Goal: Information Seeking & Learning: Check status

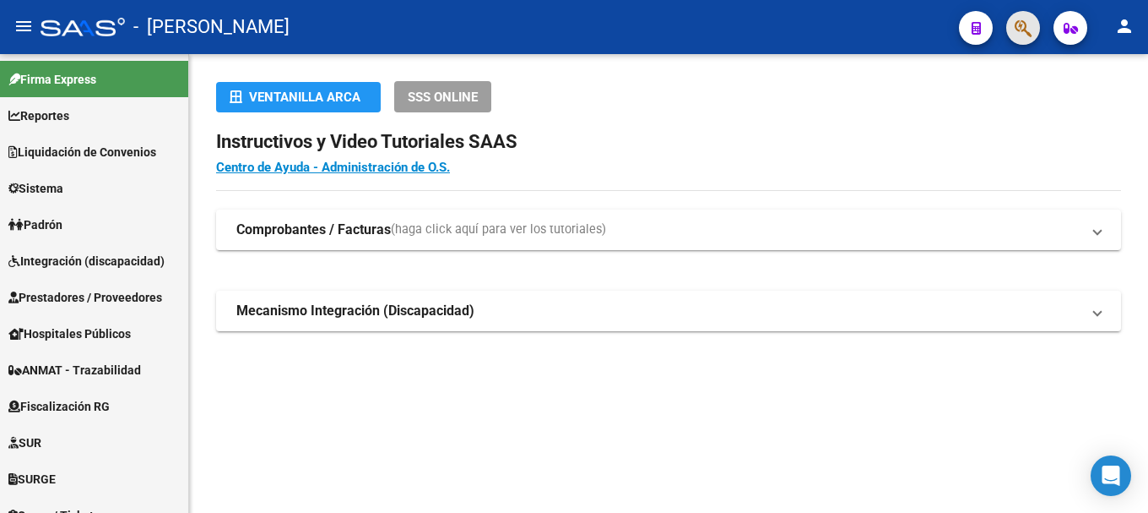
click at [1024, 40] on span "button" at bounding box center [1023, 28] width 17 height 35
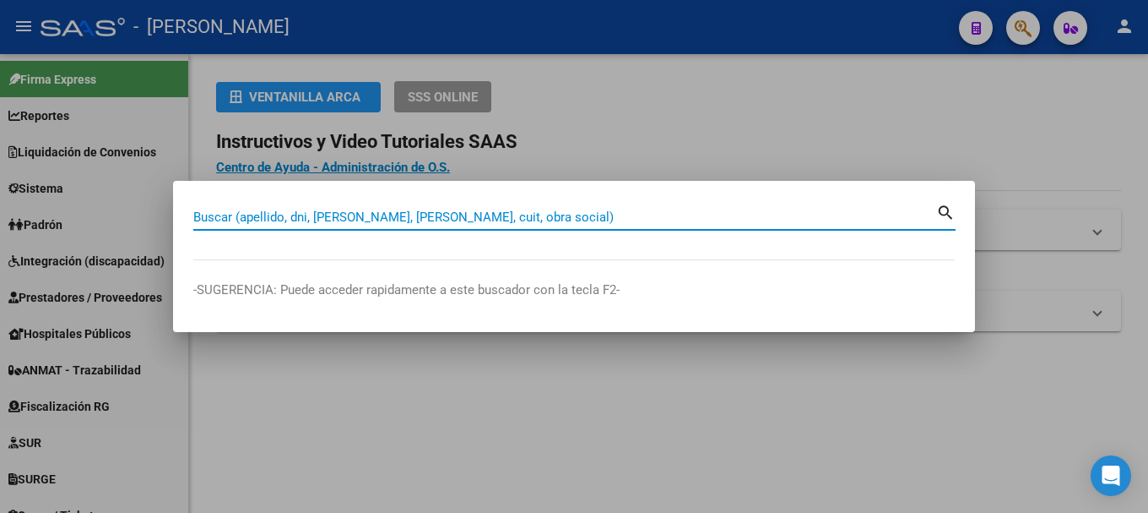
paste input "47030604"
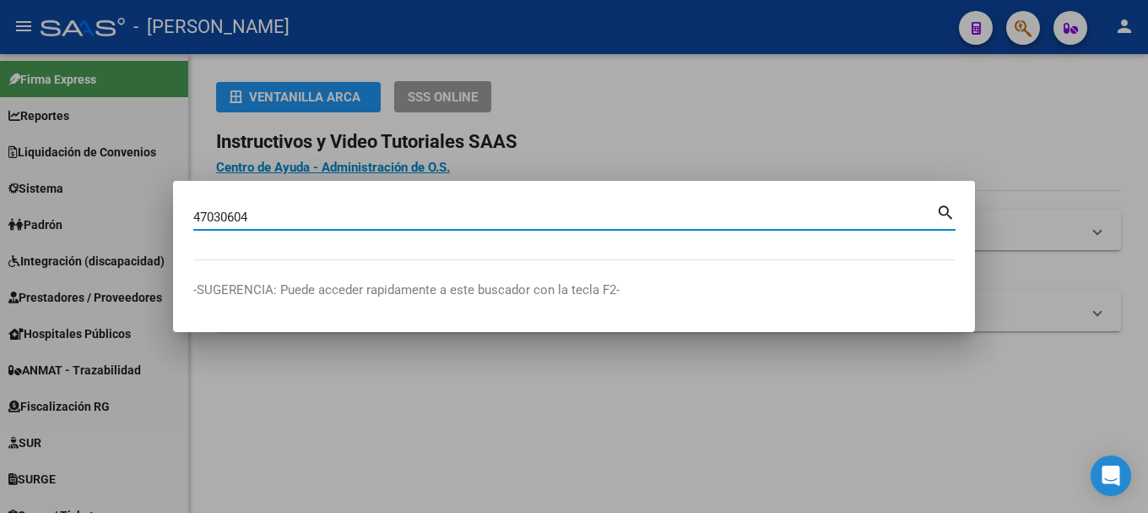
type input "47030604"
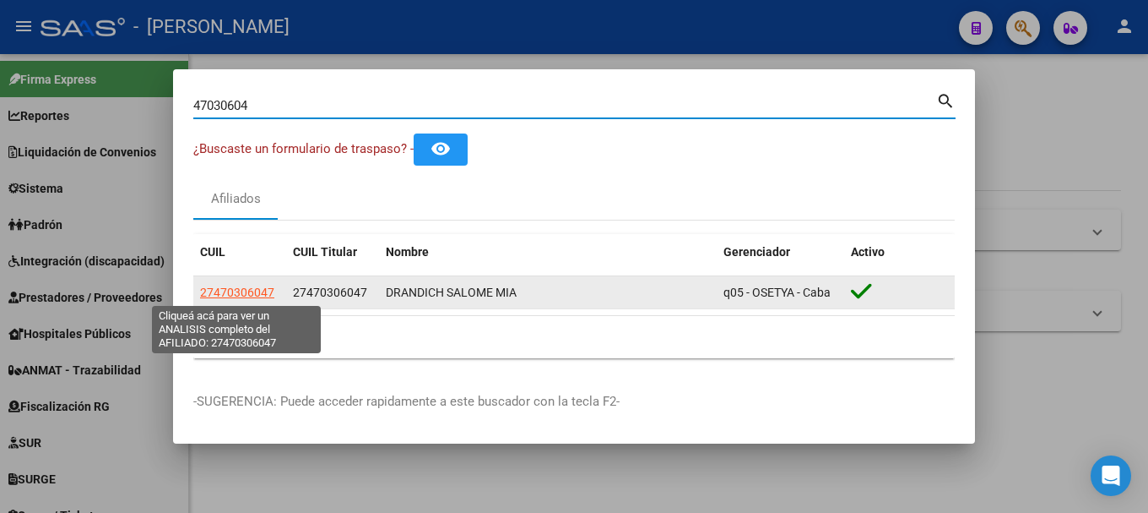
click at [224, 294] on span "27470306047" at bounding box center [237, 292] width 74 height 14
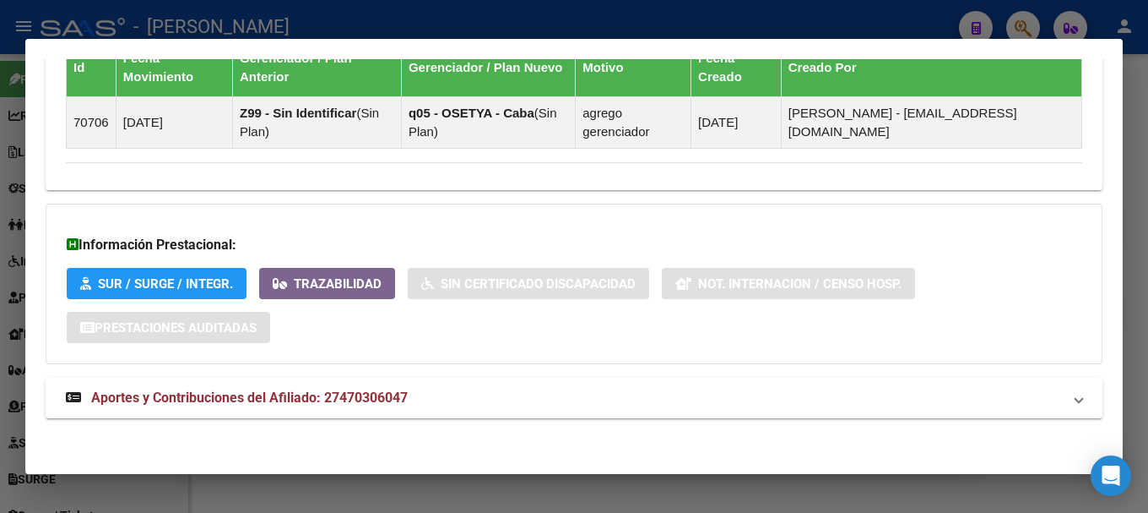
scroll to position [1074, 0]
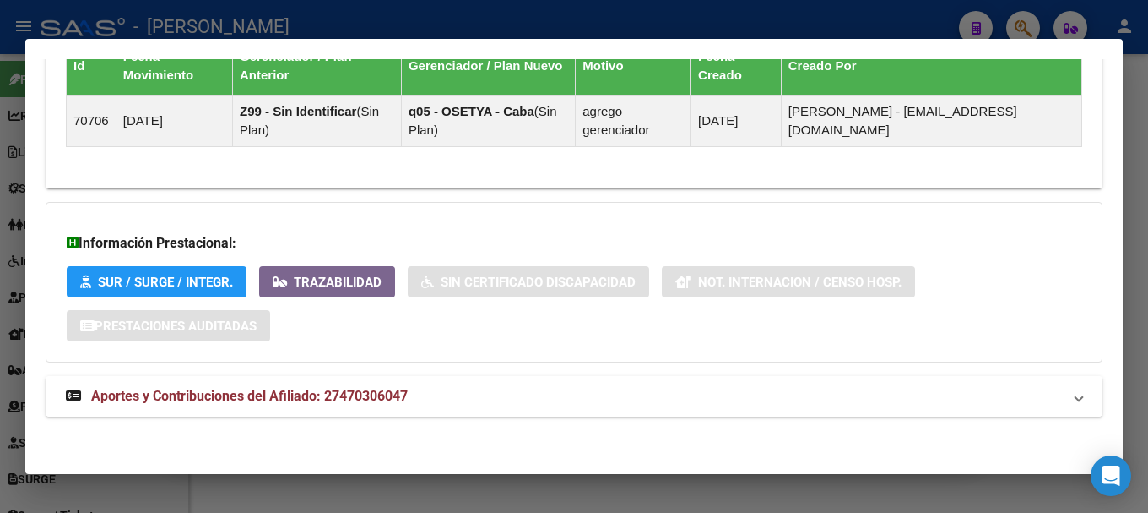
click at [361, 399] on span "Aportes y Contribuciones del Afiliado: 27470306047" at bounding box center [249, 396] width 317 height 16
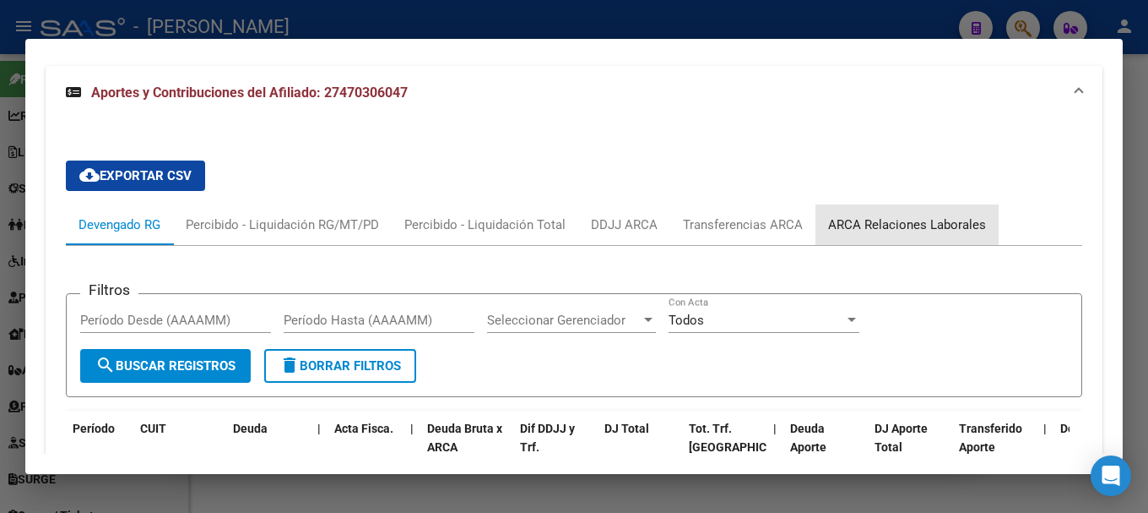
click at [948, 205] on div "ARCA Relaciones Laborales" at bounding box center [907, 224] width 183 height 41
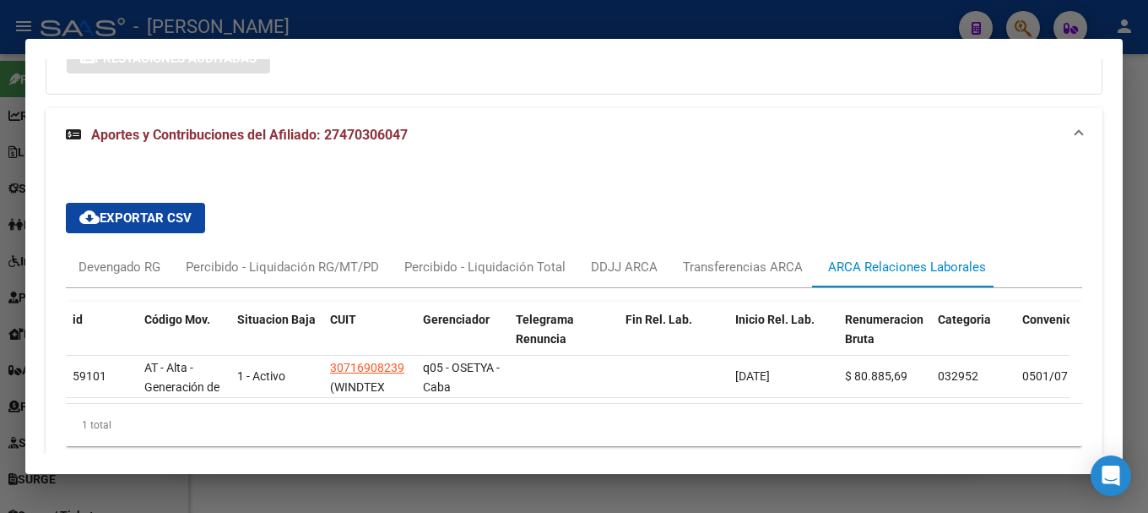
scroll to position [1384, 0]
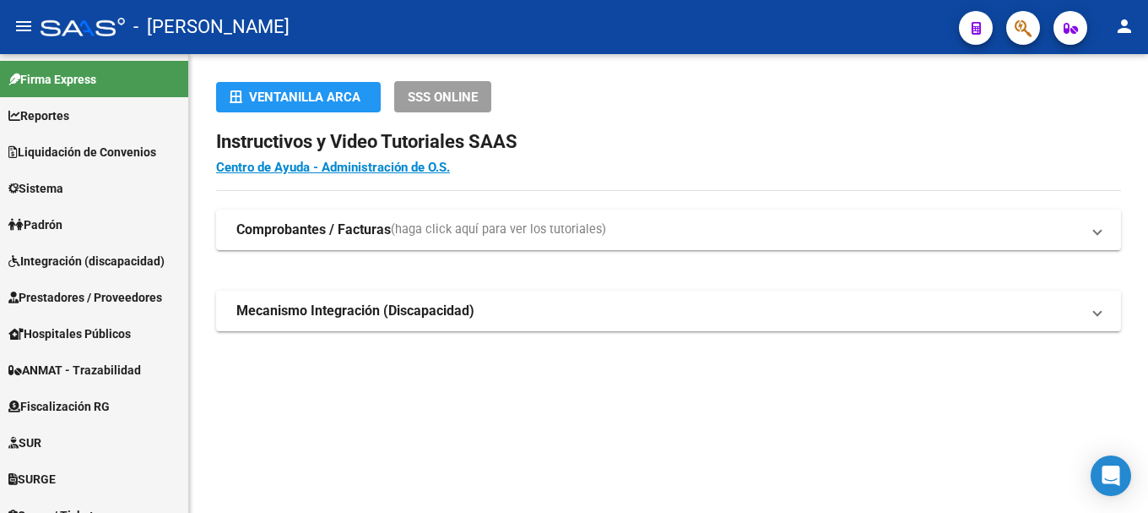
click at [1051, 14] on mat-toolbar "menu - osetya person" at bounding box center [574, 27] width 1148 height 54
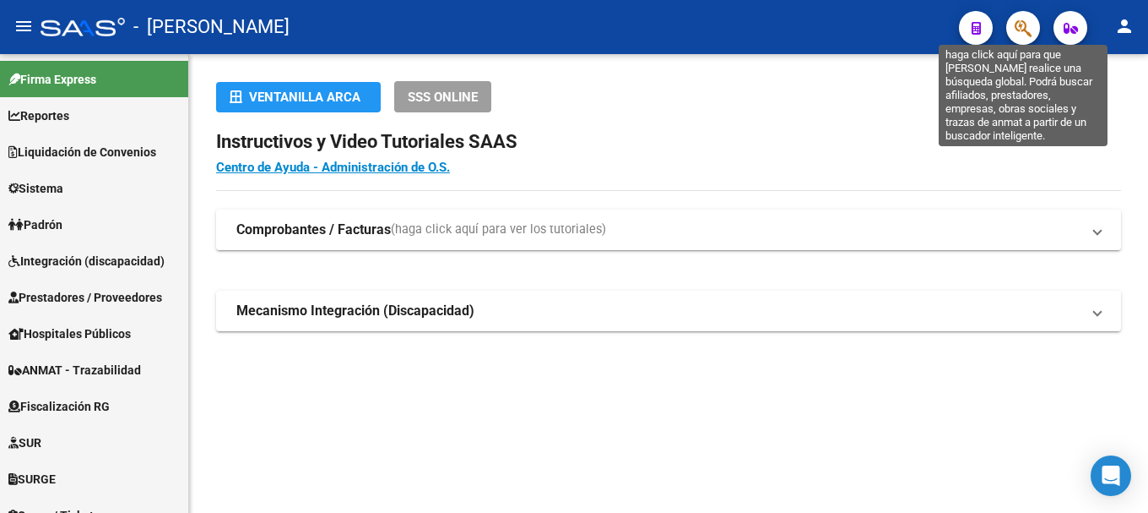
click at [1027, 34] on icon "button" at bounding box center [1023, 28] width 17 height 19
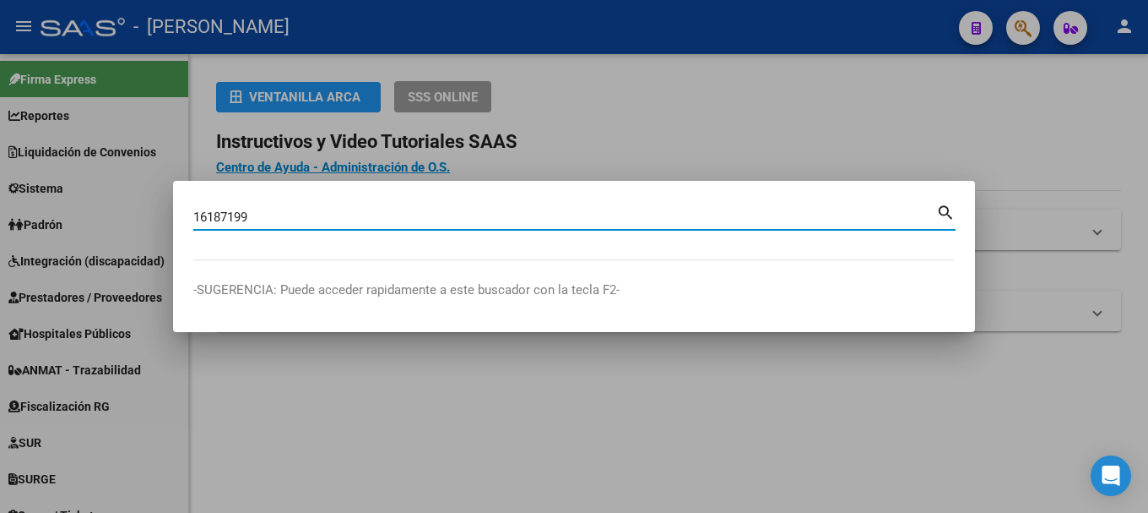
type input "16187199"
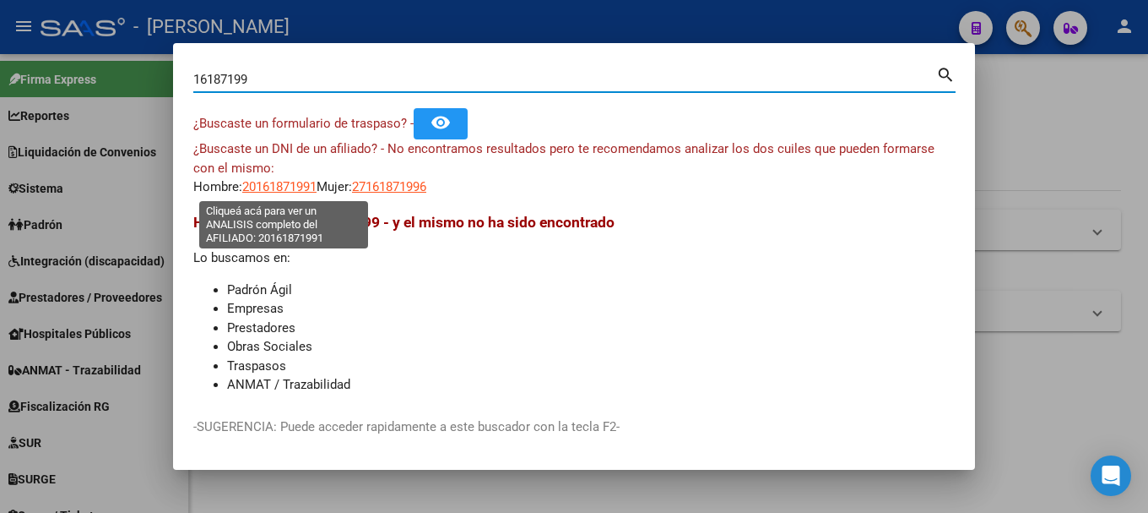
click at [287, 182] on span "20161871991" at bounding box center [279, 186] width 74 height 15
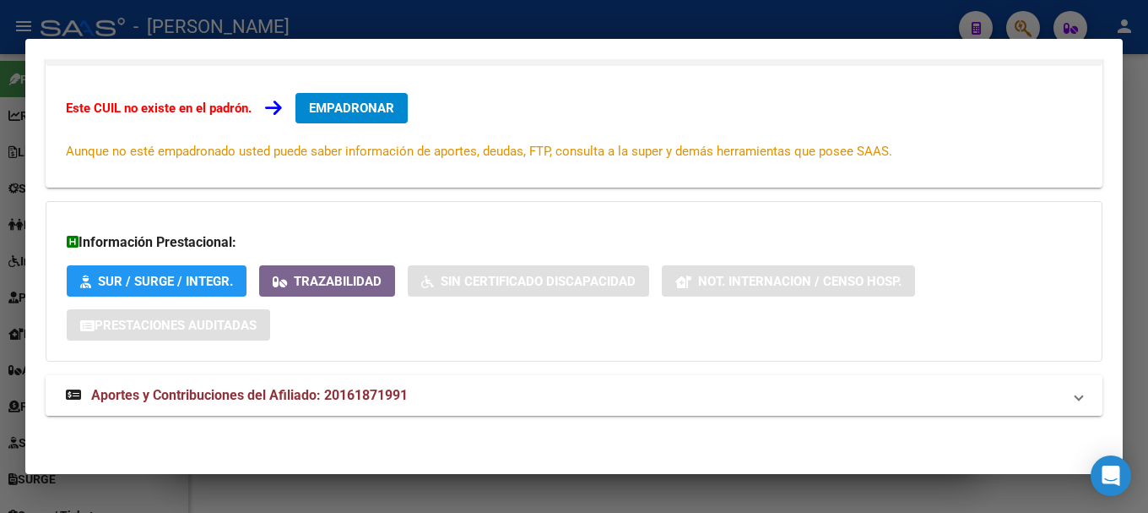
click at [415, 401] on mat-panel-title "Aportes y Contribuciones del Afiliado: 20161871991" at bounding box center [564, 395] width 996 height 20
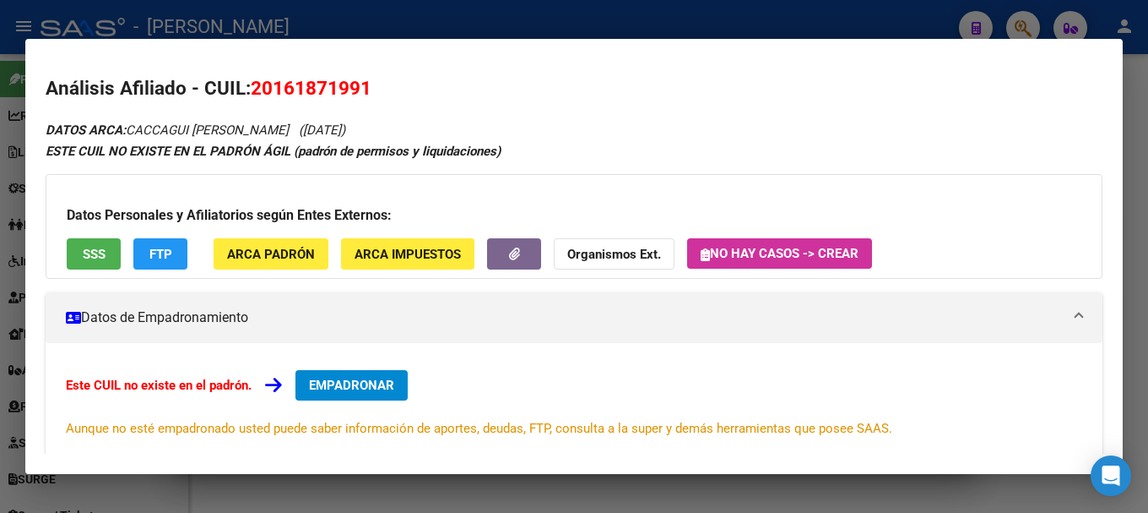
click at [314, 75] on h2 "Análisis Afiliado - CUIL: 20161871991" at bounding box center [574, 88] width 1057 height 29
copy span "20161871991"
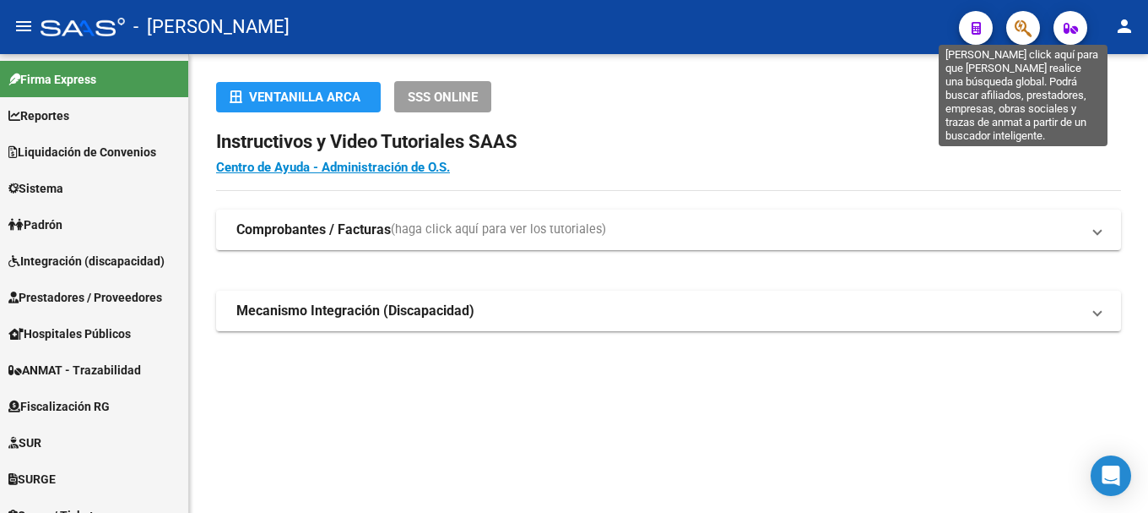
click at [1023, 21] on icon "button" at bounding box center [1023, 28] width 17 height 19
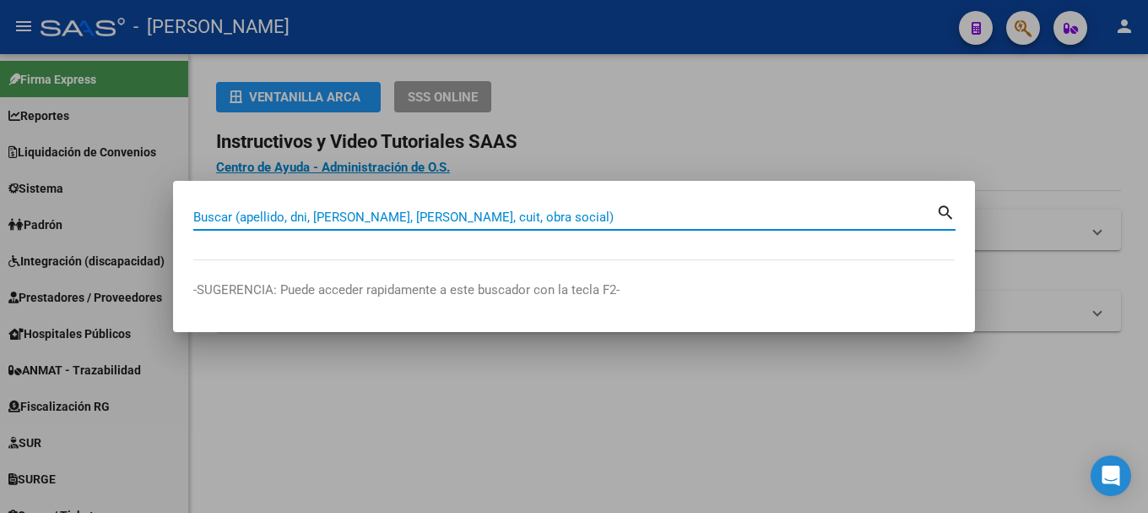
paste input "38006375"
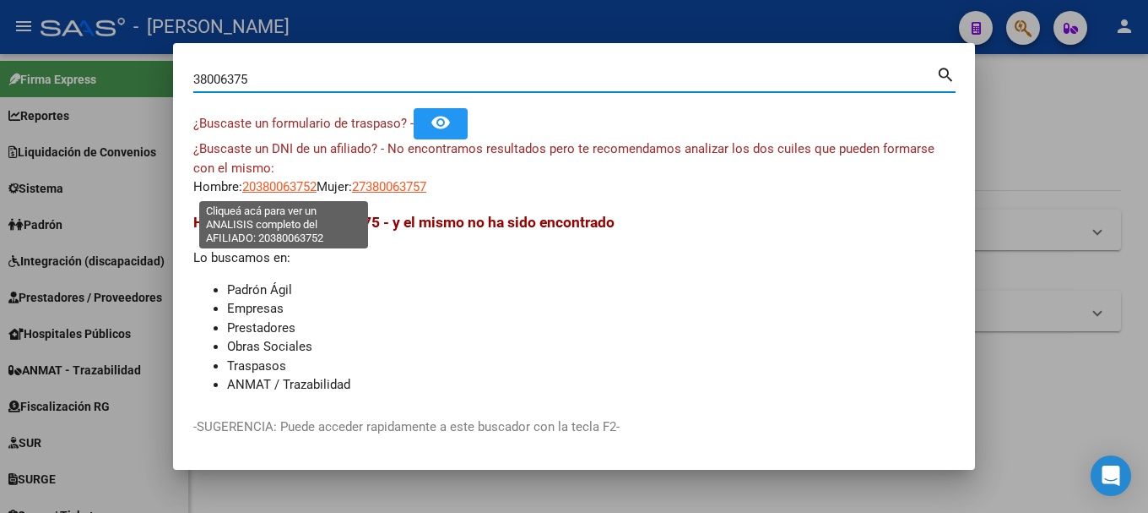
click at [300, 189] on span "20380063752" at bounding box center [279, 186] width 74 height 15
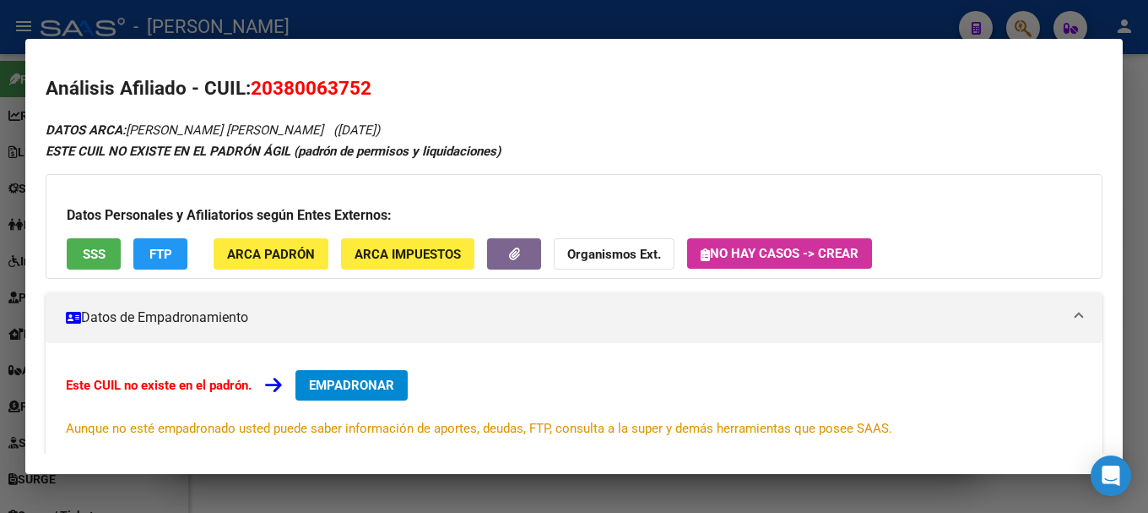
scroll to position [277, 0]
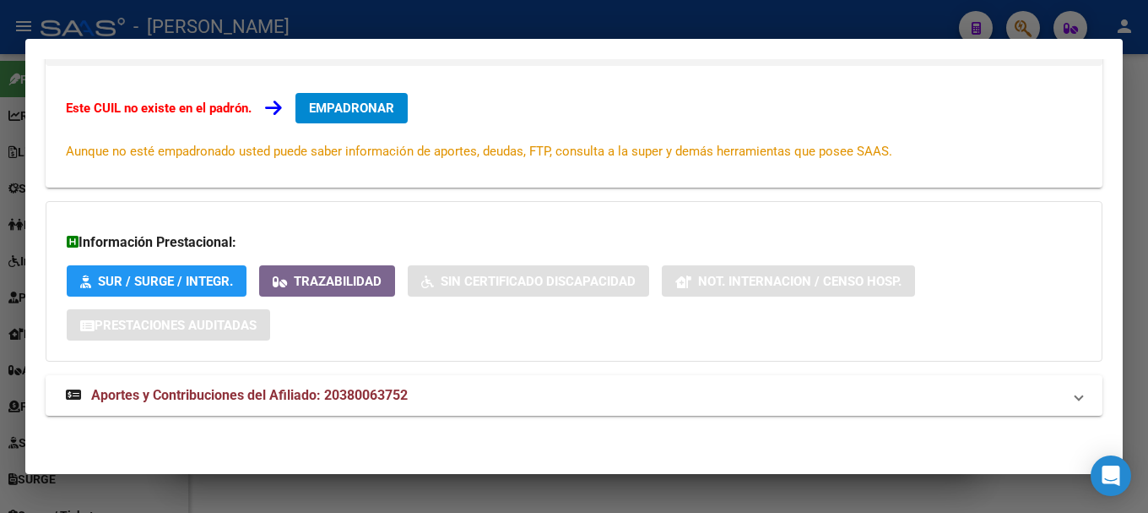
click at [453, 370] on div "DATOS ARCA: FARIÑA EMANUEL GABRIEL (06/12/1993) ESTE CUIL NO EXISTE EN EL PADRÓ…" at bounding box center [574, 138] width 1057 height 593
click at [449, 386] on mat-panel-title "Aportes y Contribuciones del Afiliado: 20380063752" at bounding box center [564, 395] width 996 height 20
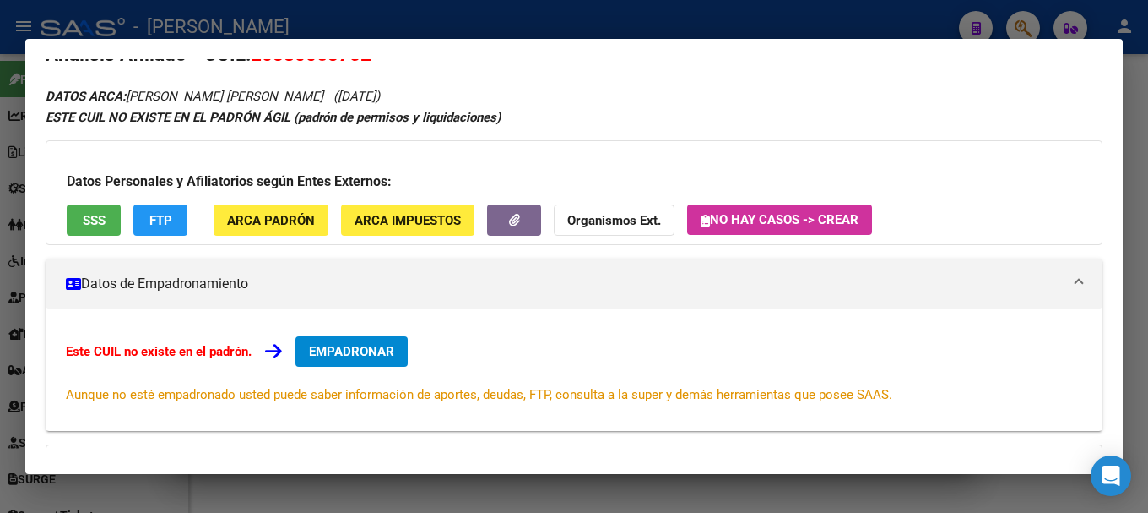
scroll to position [0, 0]
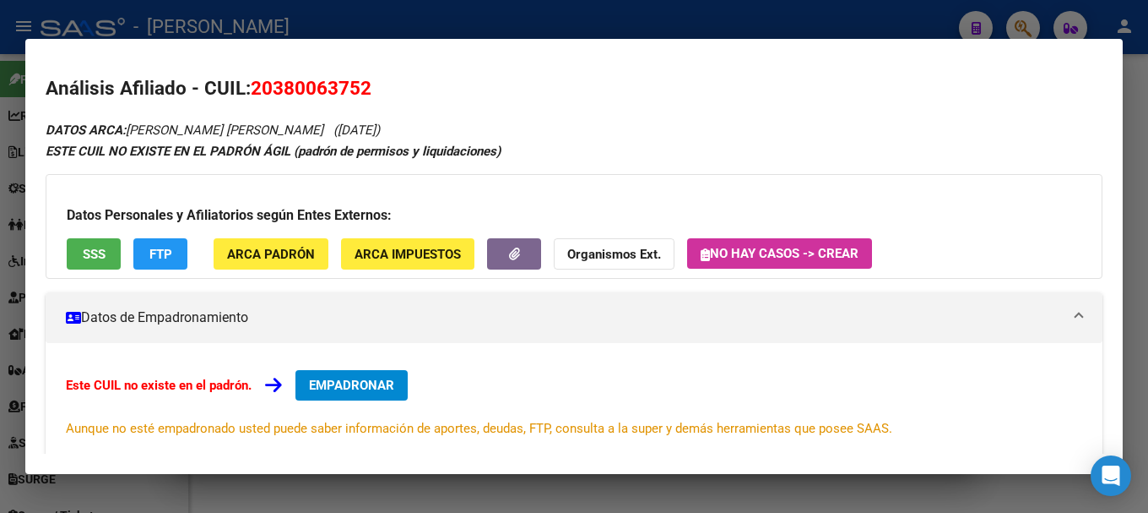
click at [505, 14] on div at bounding box center [574, 256] width 1148 height 513
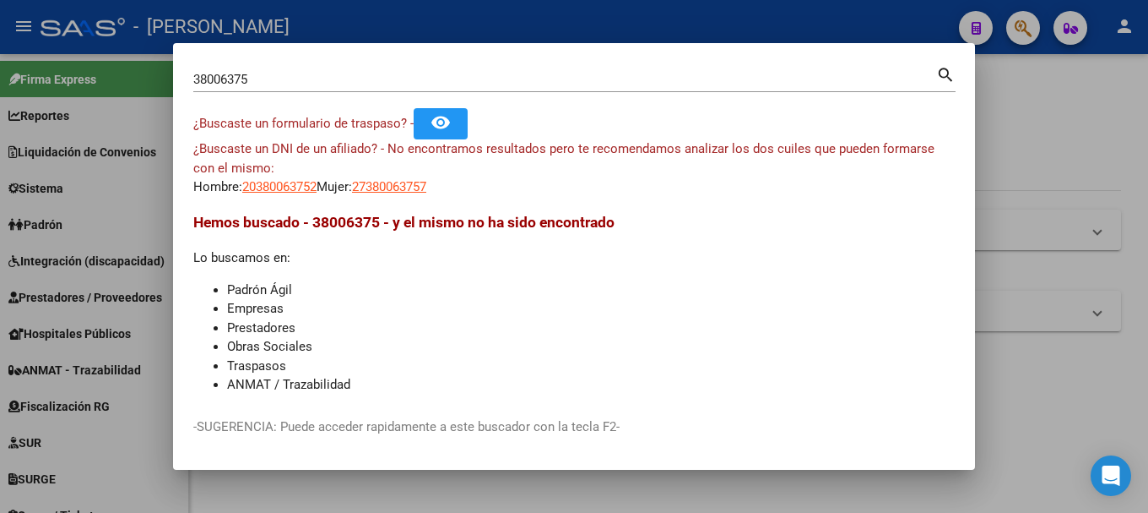
click at [520, 78] on input "38006375" at bounding box center [564, 79] width 743 height 15
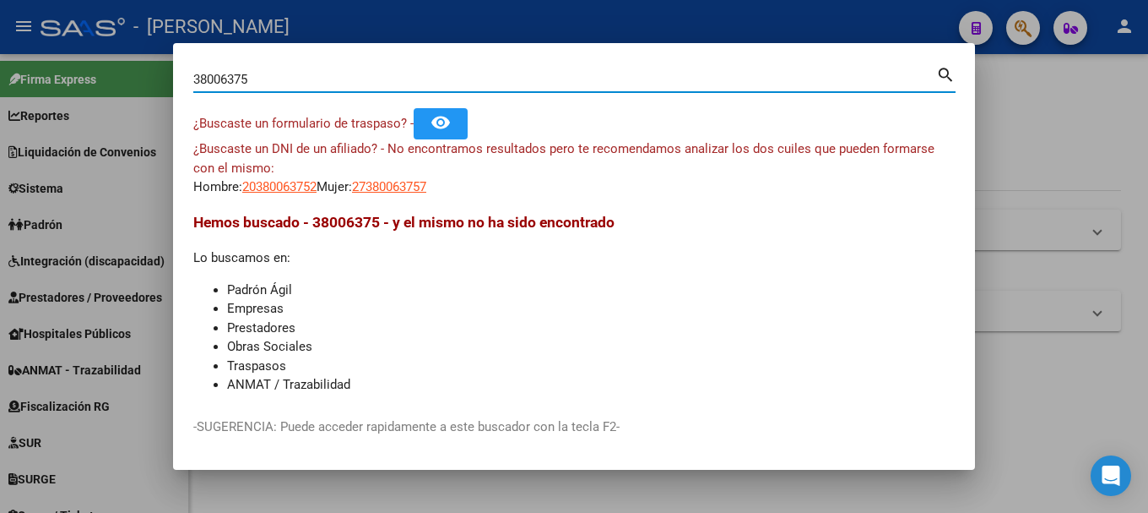
click at [520, 79] on input "38006375" at bounding box center [564, 79] width 743 height 15
paste input "16977591"
type input "16977591"
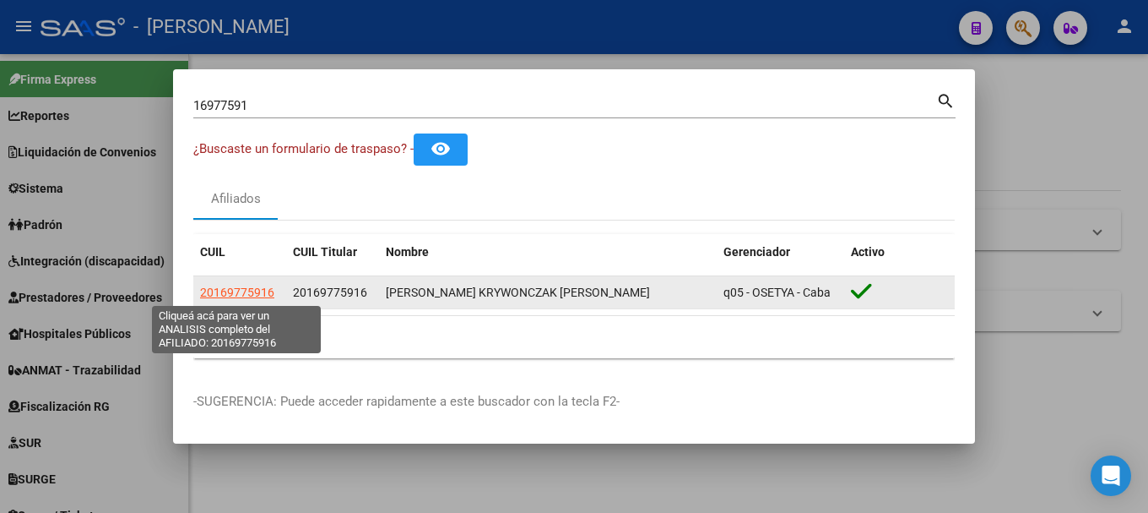
click at [259, 296] on span "20169775916" at bounding box center [237, 292] width 74 height 14
type textarea "20169775916"
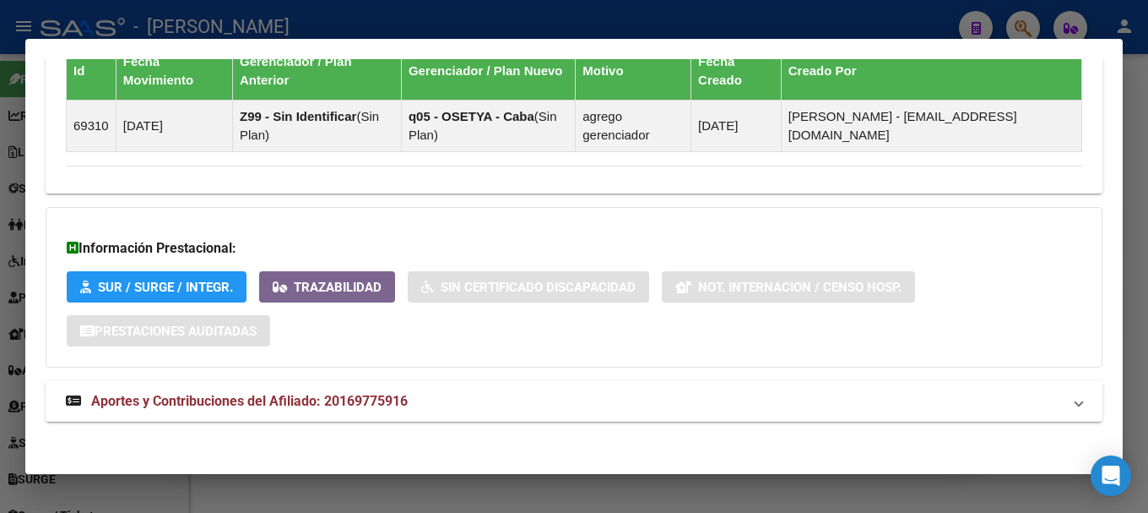
scroll to position [1074, 0]
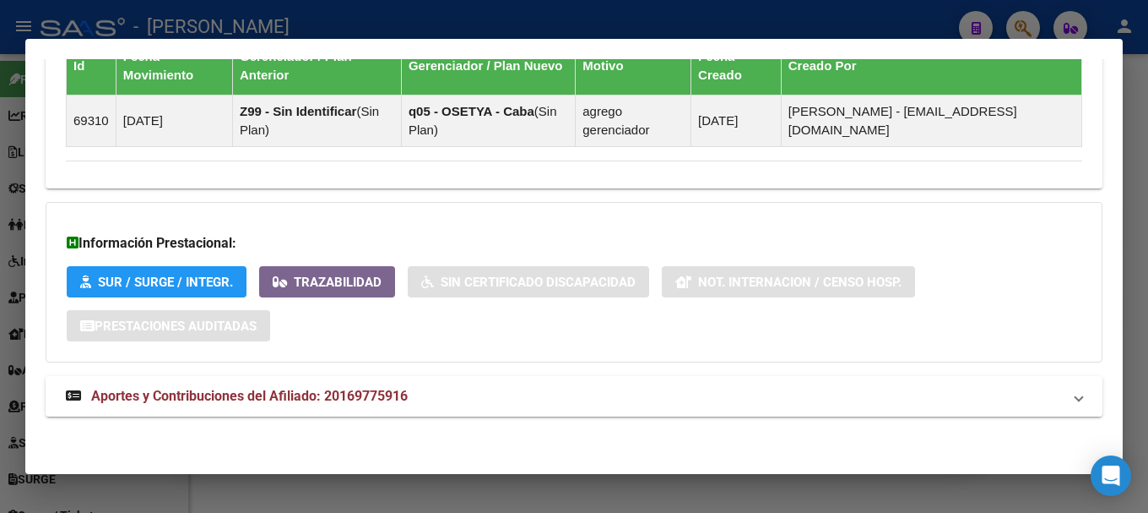
click at [525, 389] on mat-panel-title "Aportes y Contribuciones del Afiliado: 20169775916" at bounding box center [564, 396] width 996 height 20
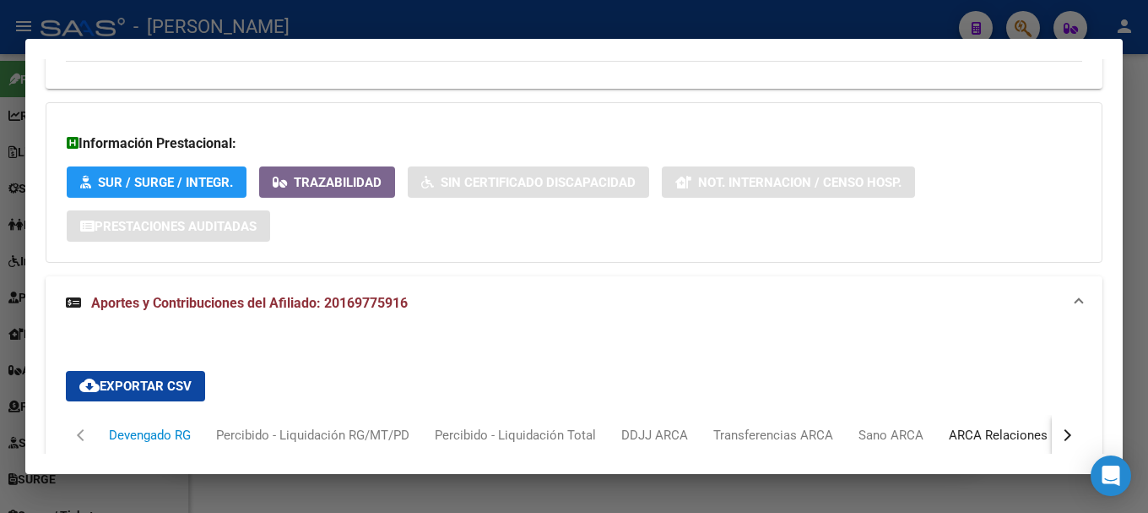
click at [975, 440] on div "ARCA Relaciones Laborales" at bounding box center [1028, 435] width 158 height 19
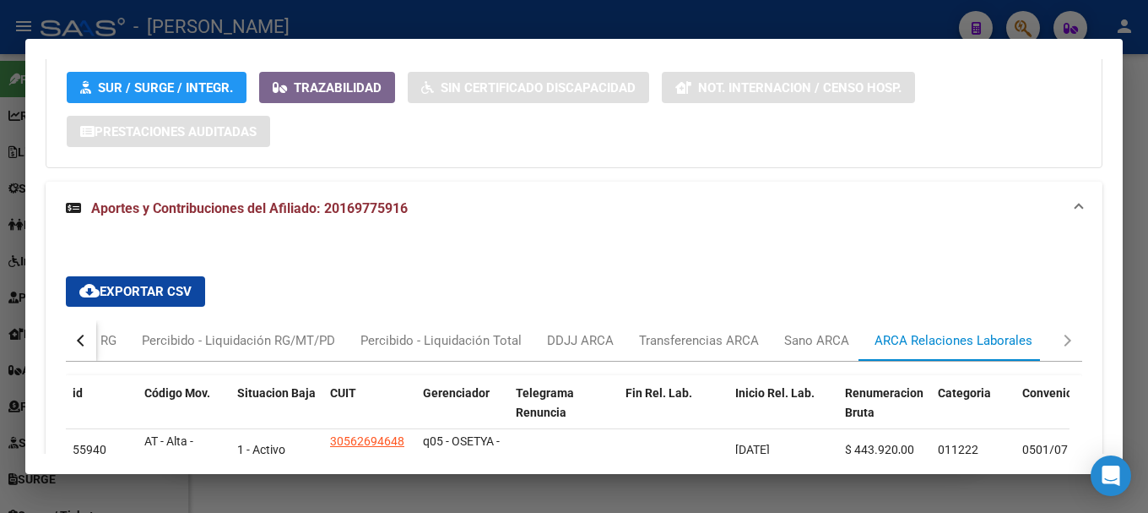
scroll to position [1343, 0]
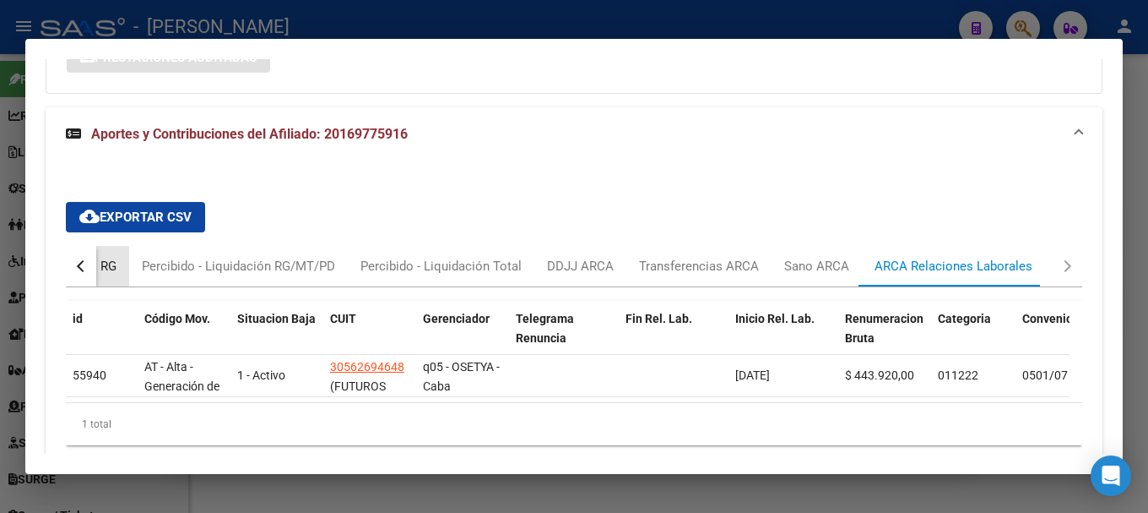
click at [117, 261] on div "Devengado RG" at bounding box center [76, 266] width 82 height 19
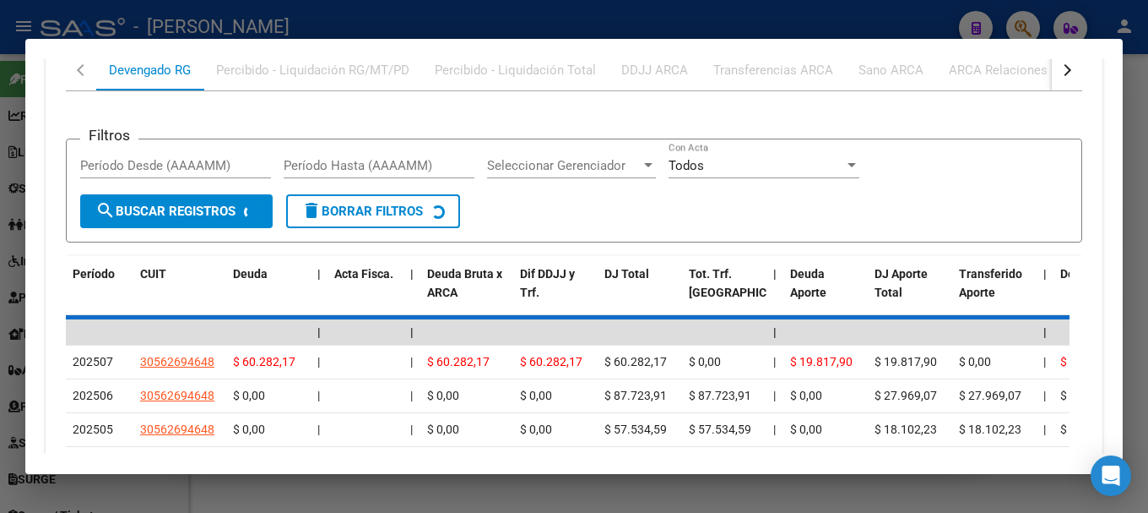
scroll to position [1539, 0]
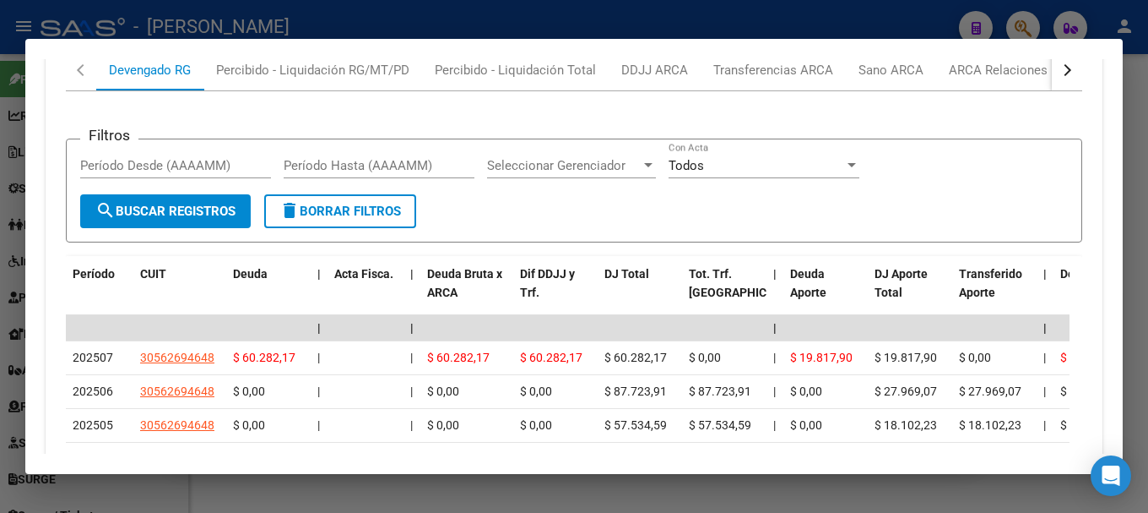
click at [476, 19] on div at bounding box center [574, 256] width 1148 height 513
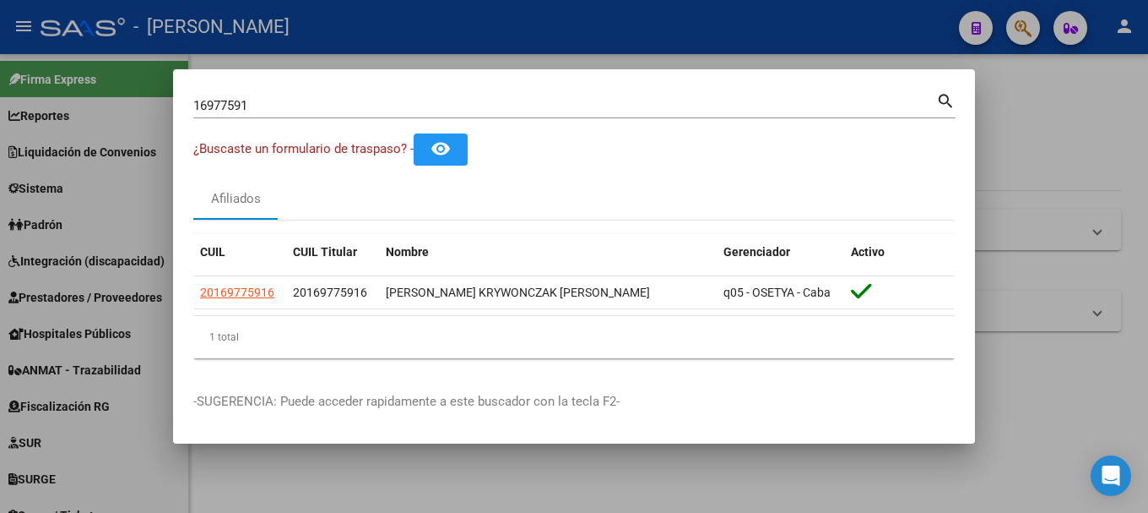
click at [275, 103] on input "16977591" at bounding box center [564, 105] width 743 height 15
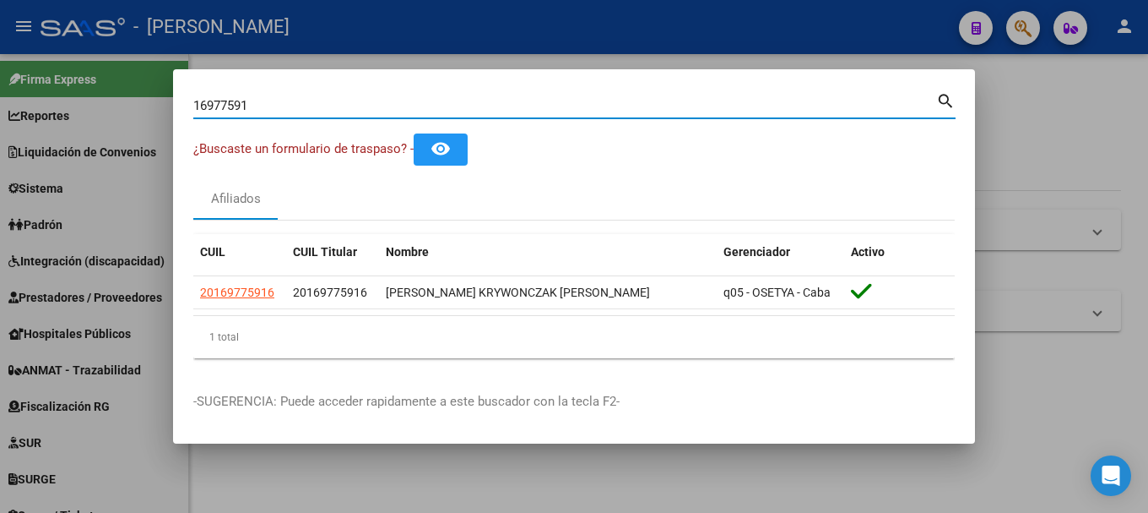
click at [275, 103] on input "16977591" at bounding box center [564, 105] width 743 height 15
paste input "23379487319"
type input "23379487319"
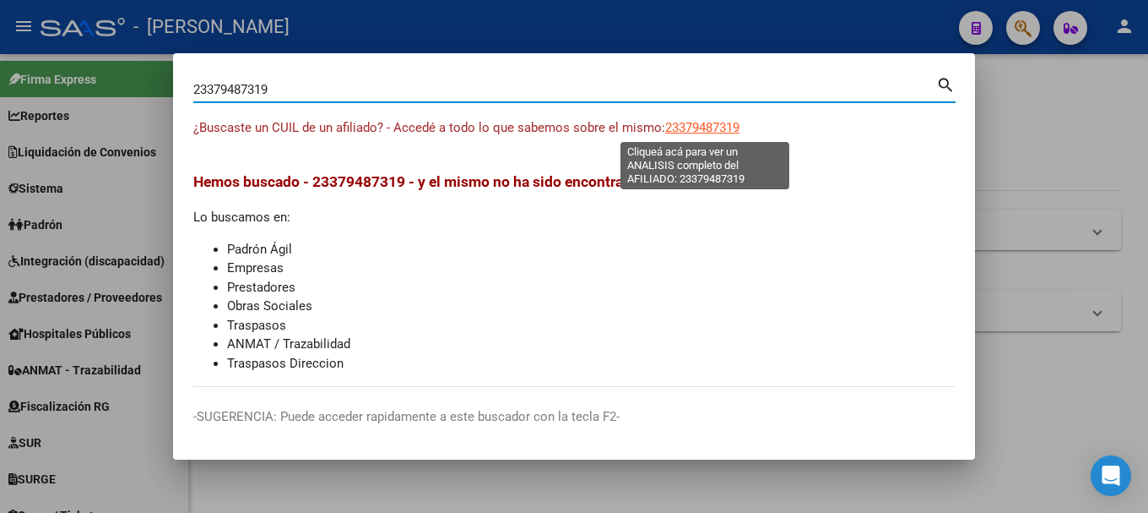
click at [667, 123] on span "23379487319" at bounding box center [702, 127] width 74 height 15
type textarea "23379487319"
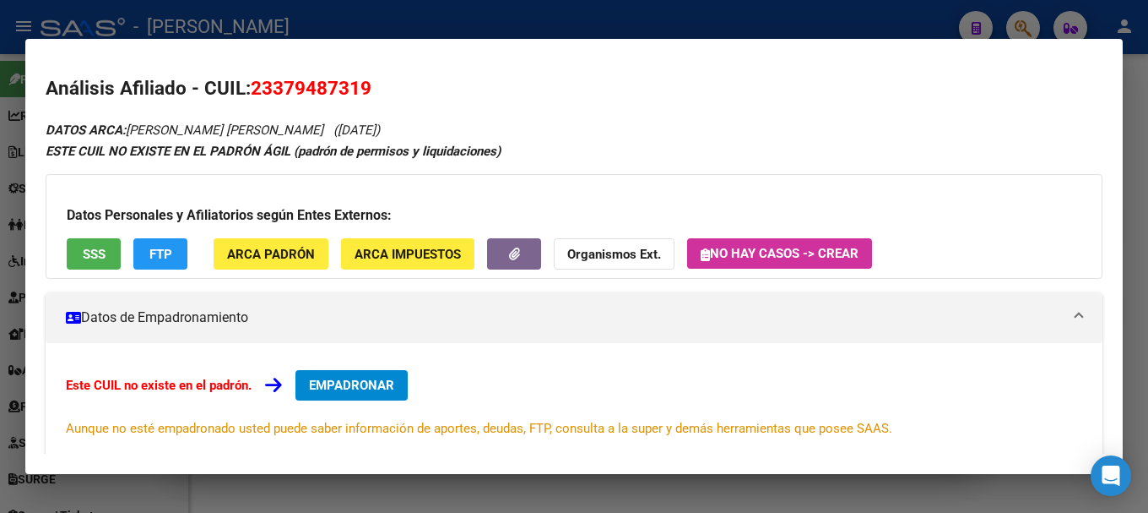
scroll to position [277, 0]
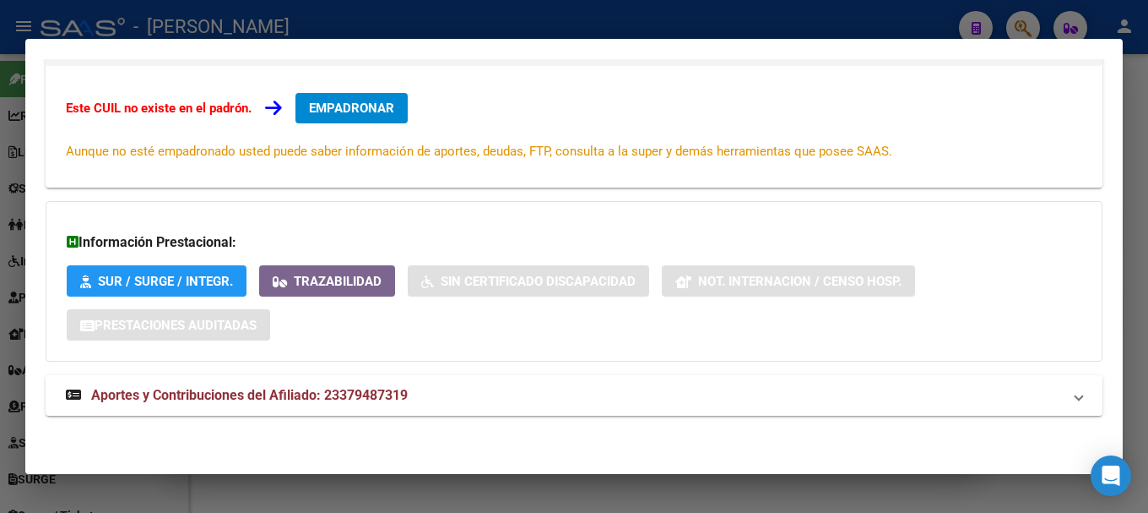
click at [366, 418] on div "DATOS ARCA: URTEAGA MATIAS EDUARDO (15/11/1993) ESTE CUIL NO EXISTE EN EL PADRÓ…" at bounding box center [574, 138] width 1057 height 593
click at [383, 405] on strong "Aportes y Contribuciones del Afiliado: 23379487319" at bounding box center [237, 395] width 342 height 20
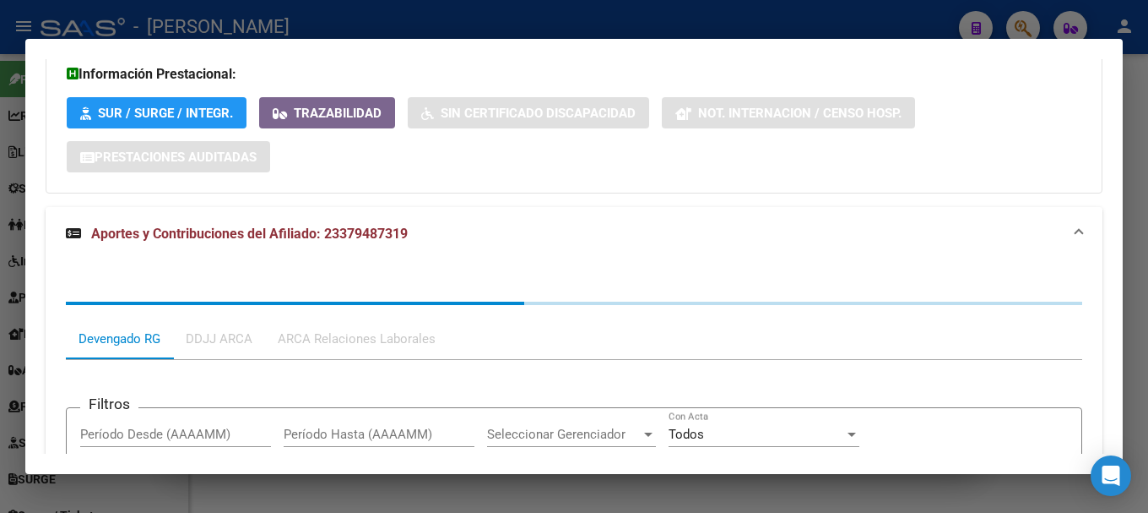
scroll to position [671, 0]
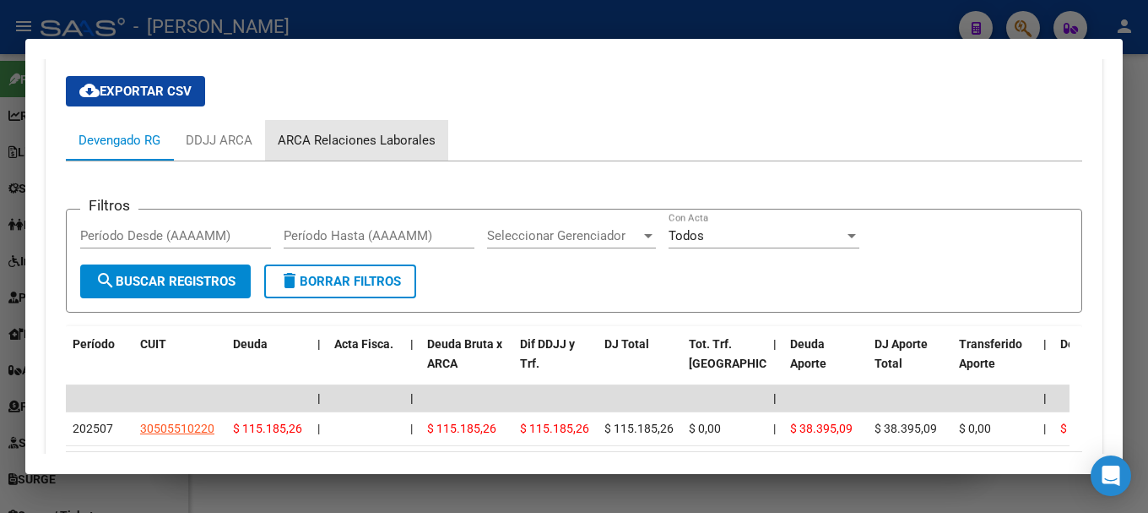
click at [416, 143] on div "ARCA Relaciones Laborales" at bounding box center [357, 140] width 158 height 19
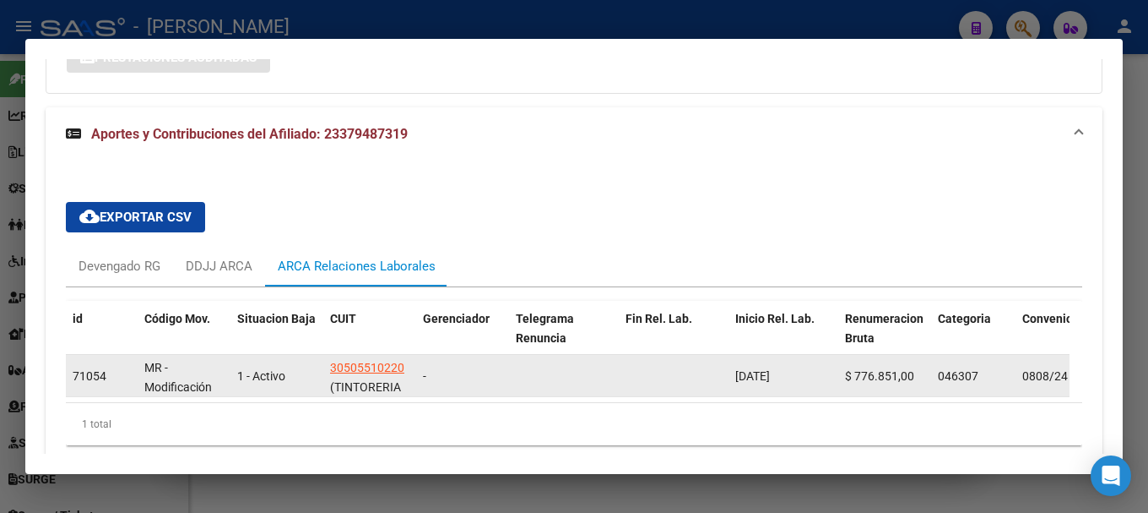
scroll to position [622, 0]
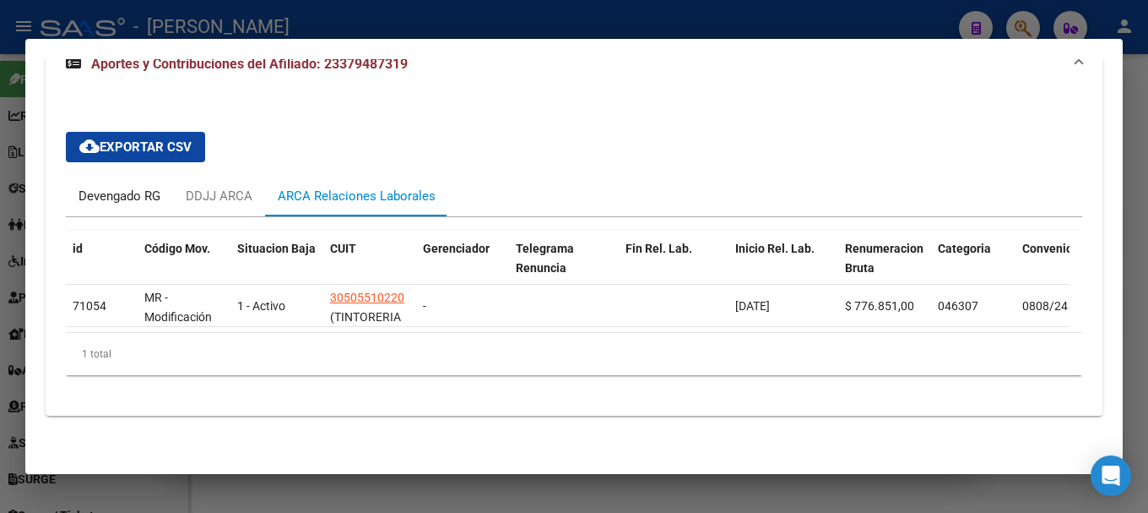
click at [106, 190] on div "Devengado RG" at bounding box center [120, 196] width 82 height 19
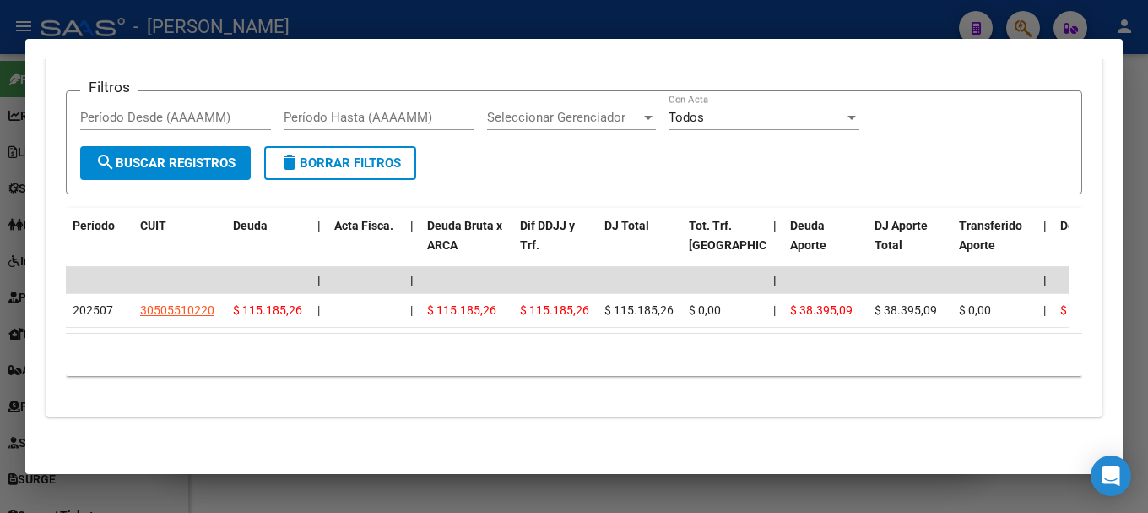
scroll to position [802, 0]
